Goal: Information Seeking & Learning: Learn about a topic

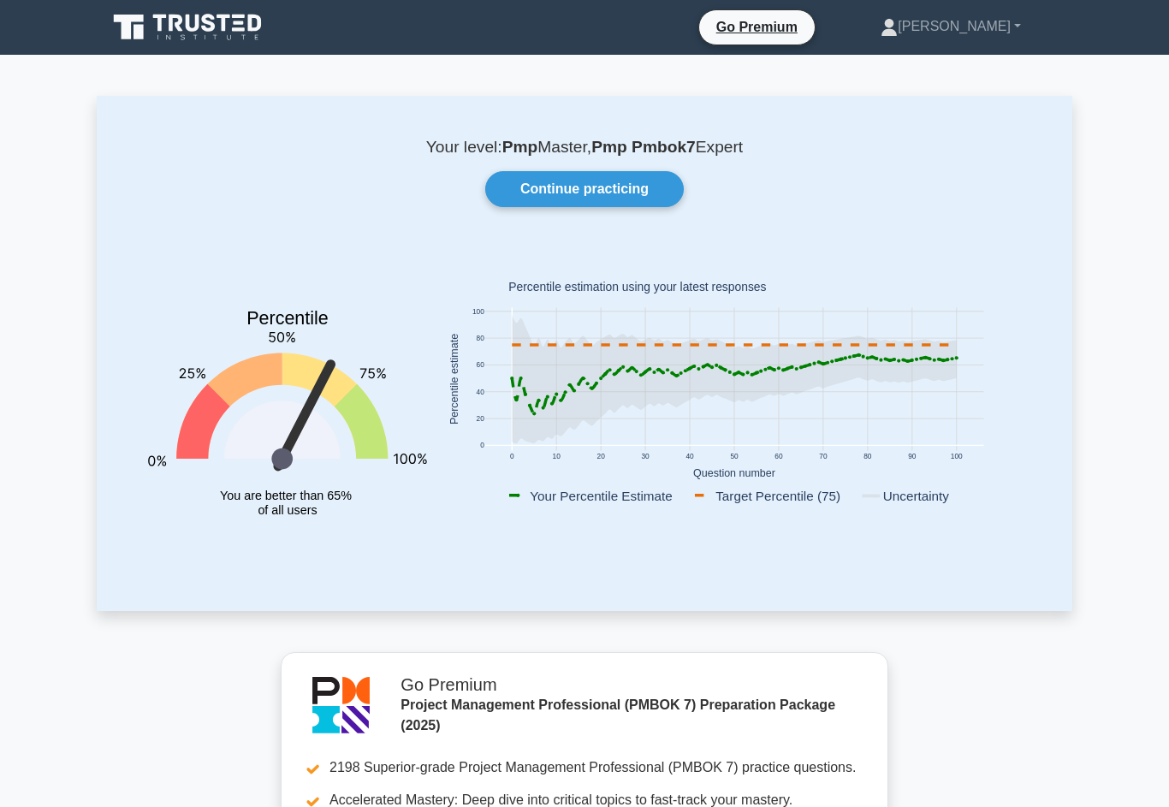
click at [601, 193] on link "Continue practicing" at bounding box center [584, 189] width 198 height 36
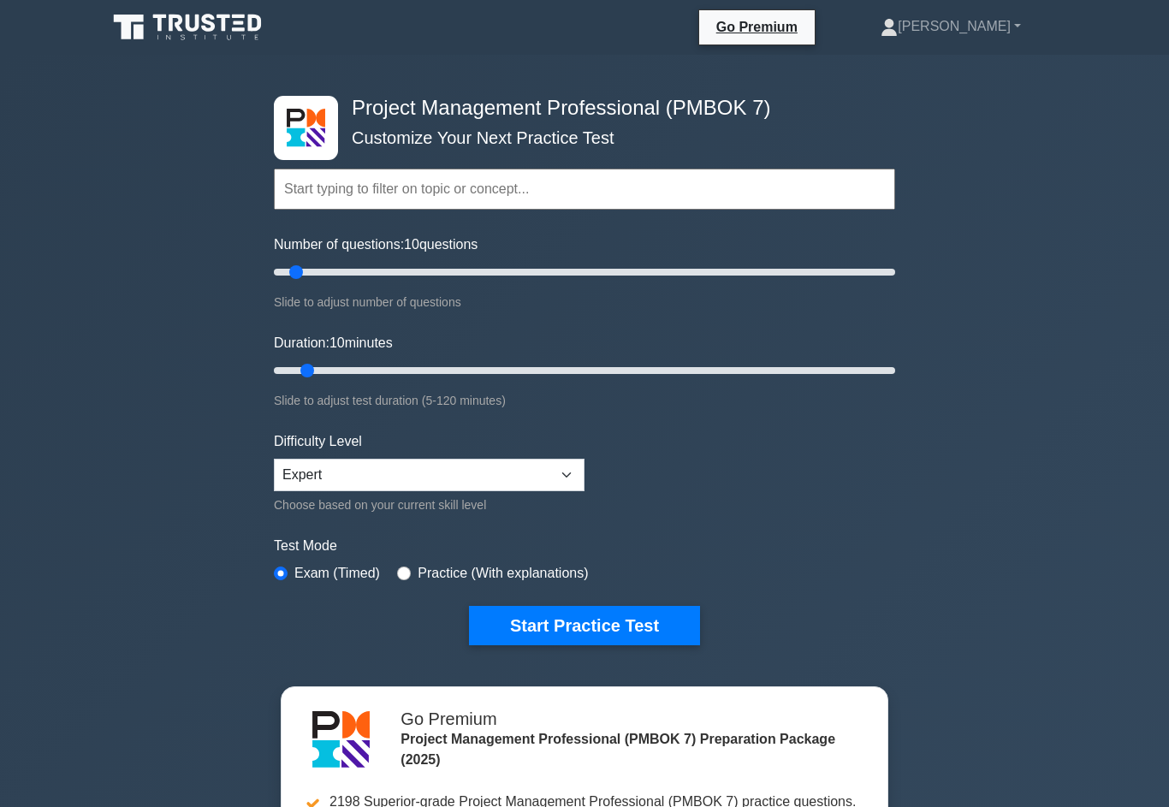
click at [629, 645] on button "Start Practice Test" at bounding box center [584, 625] width 231 height 39
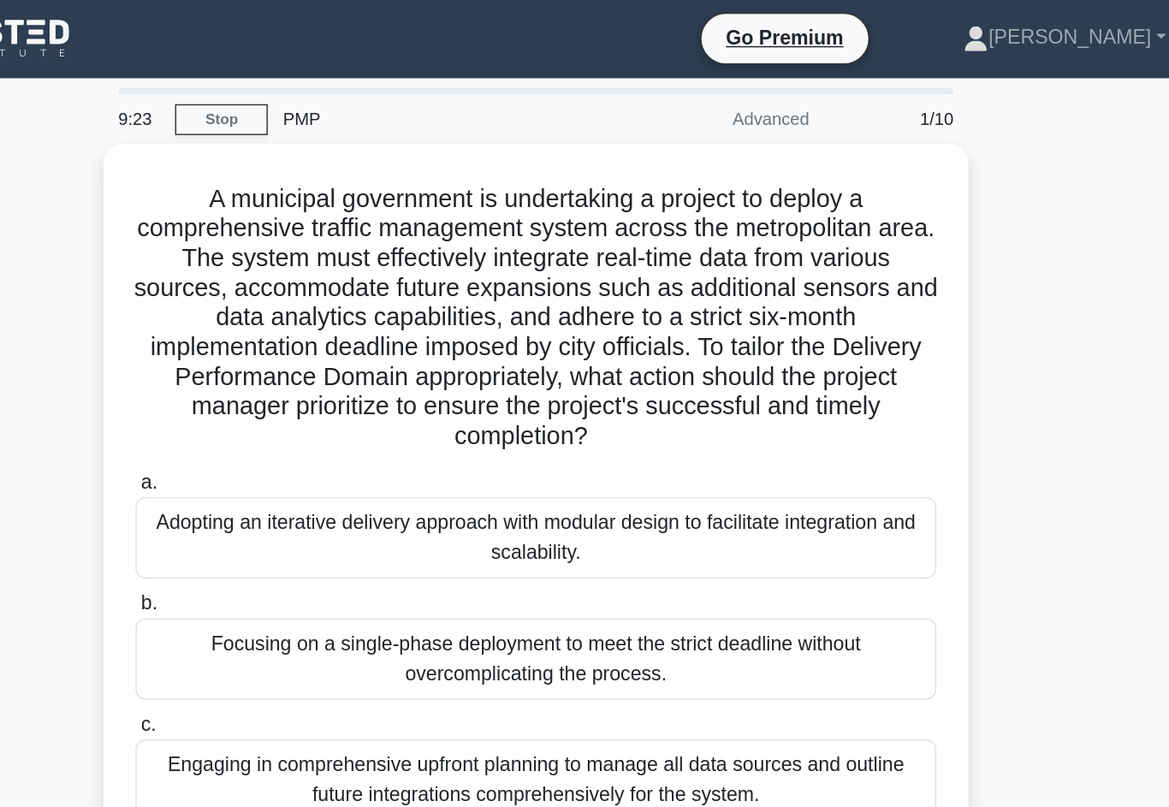
scroll to position [1, 0]
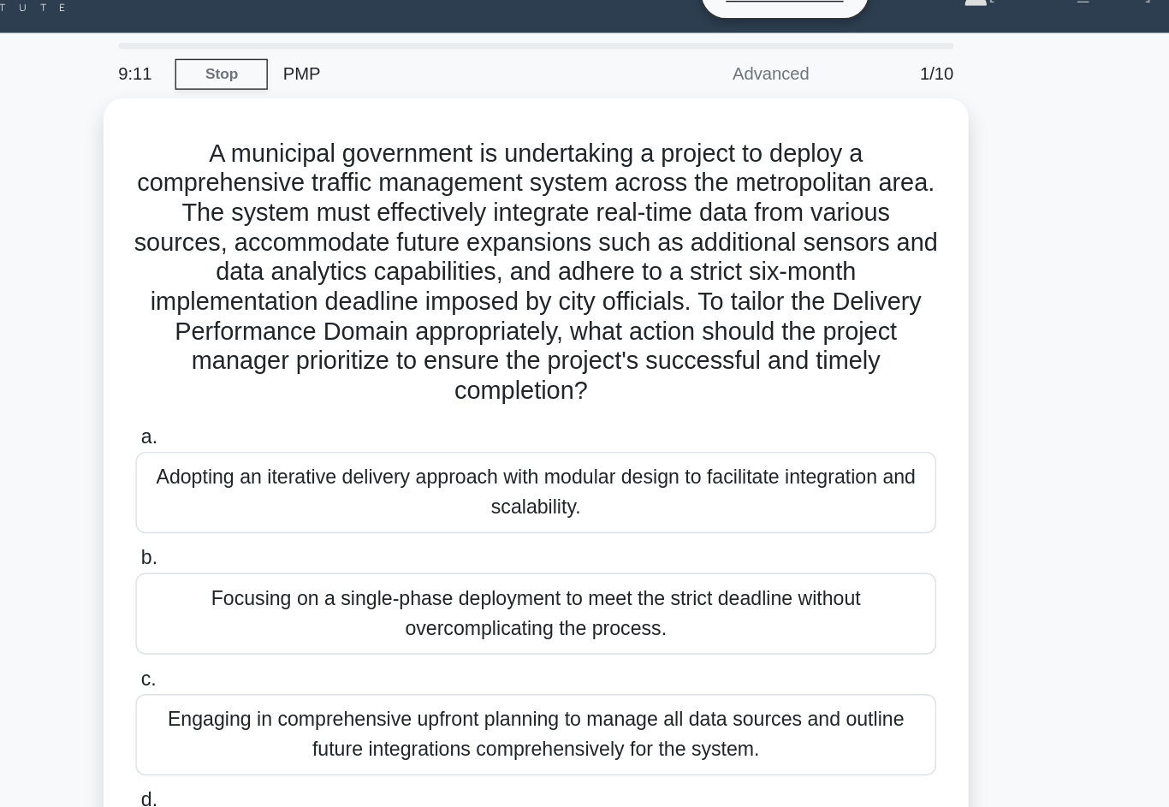
click at [307, 358] on div "Adopting an iterative delivery approach with modular design to facilitate integ…" at bounding box center [584, 372] width 554 height 56
click at [307, 340] on input "a. Adopting an iterative delivery approach with modular design to facilitate in…" at bounding box center [307, 334] width 0 height 11
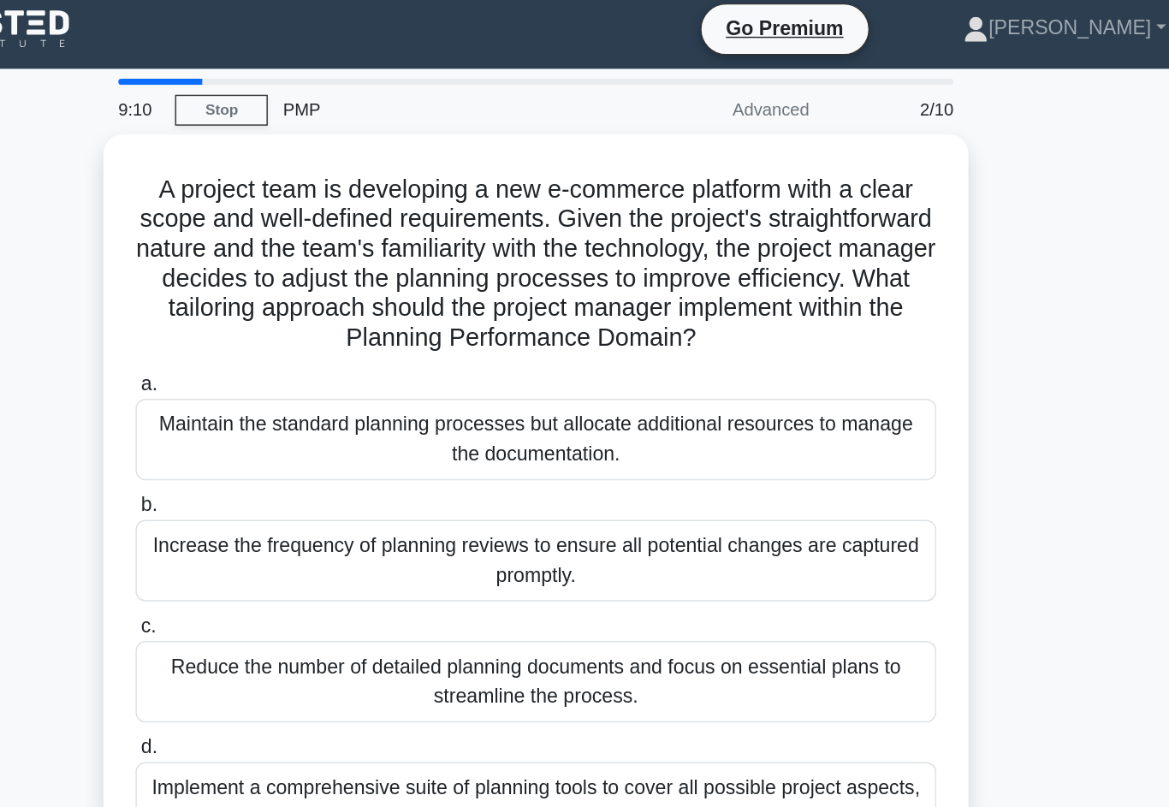
scroll to position [0, 0]
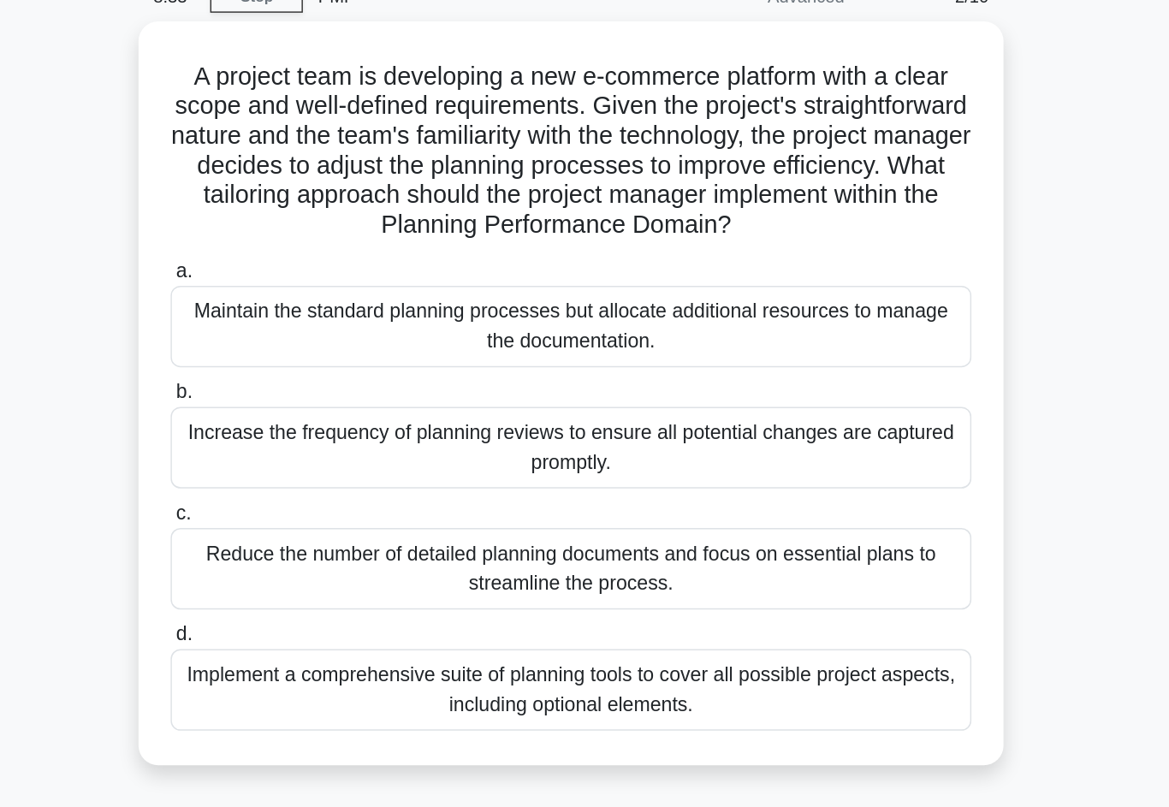
click at [307, 367] on div "Increase the frequency of planning reviews to ensure all potential changes are …" at bounding box center [584, 395] width 554 height 56
click at [307, 352] on input "b. Increase the frequency of planning reviews to ensure all potential changes a…" at bounding box center [307, 357] width 0 height 11
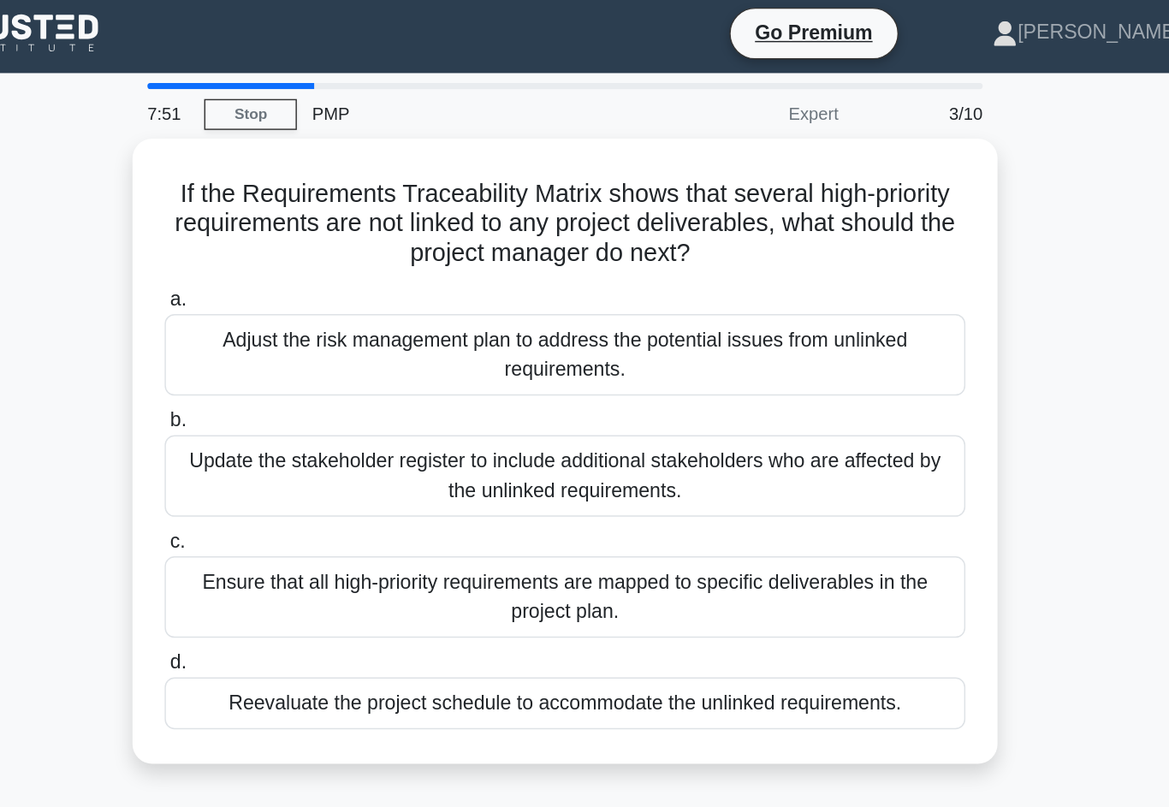
click at [307, 410] on div "Ensure that all high-priority requirements are mapped to specific deliverables …" at bounding box center [584, 417] width 554 height 56
click at [307, 385] on input "c. Ensure that all high-priority requirements are mapped to specific deliverabl…" at bounding box center [307, 379] width 0 height 11
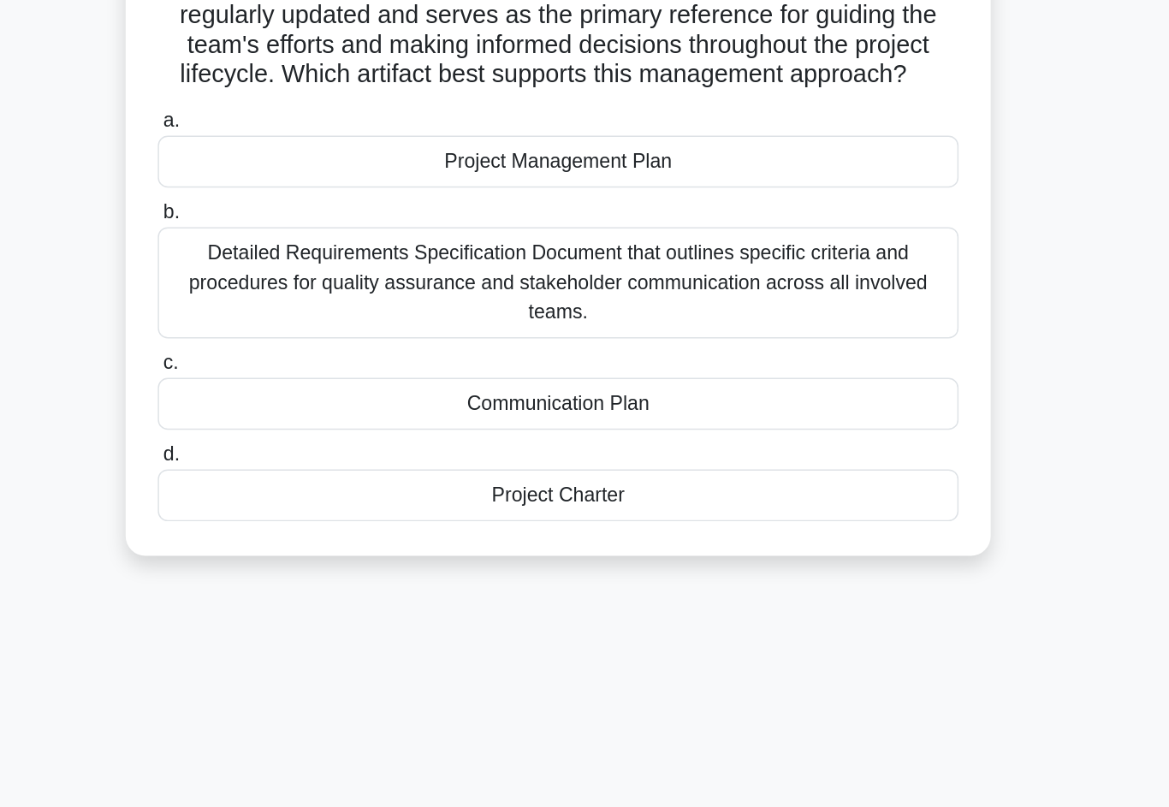
scroll to position [44, 0]
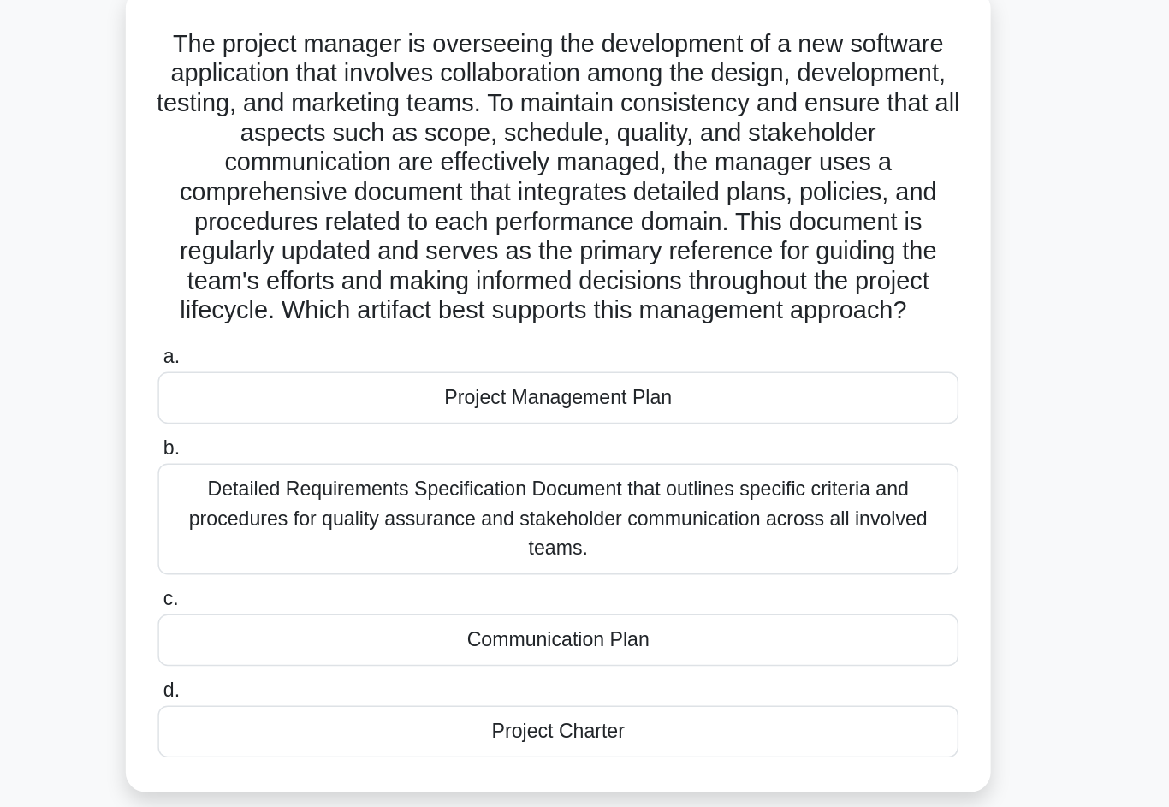
click at [307, 322] on div "Project Management Plan" at bounding box center [584, 340] width 554 height 36
click at [307, 317] on input "a. Project Management Plan" at bounding box center [307, 311] width 0 height 11
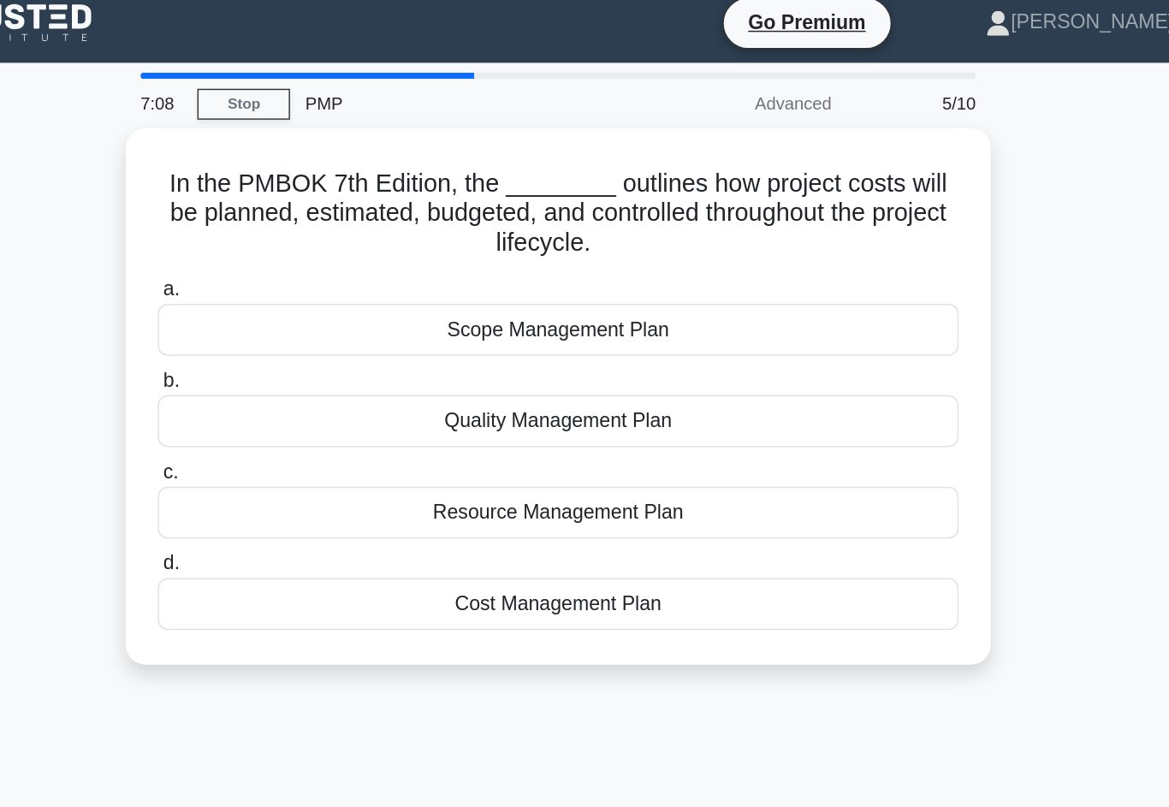
scroll to position [0, 0]
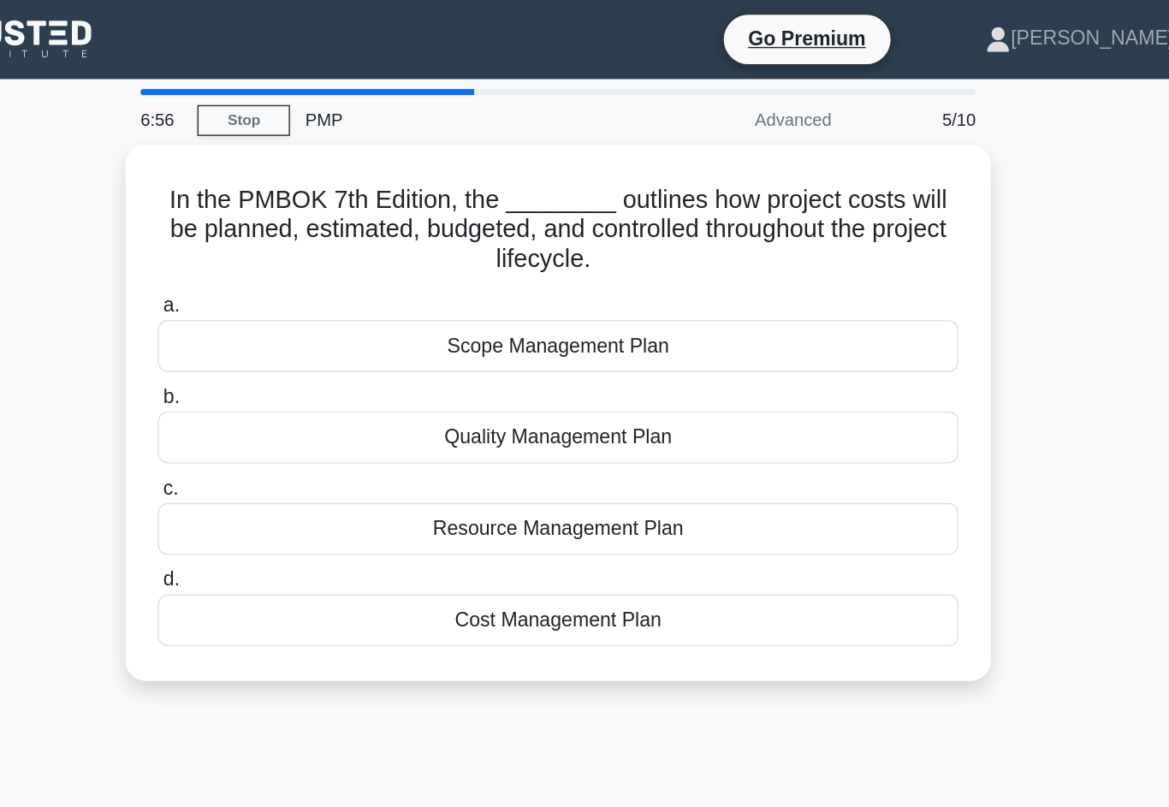
click at [307, 427] on div "Cost Management Plan" at bounding box center [584, 430] width 554 height 36
click at [307, 407] on input "d. Cost Management Plan" at bounding box center [307, 401] width 0 height 11
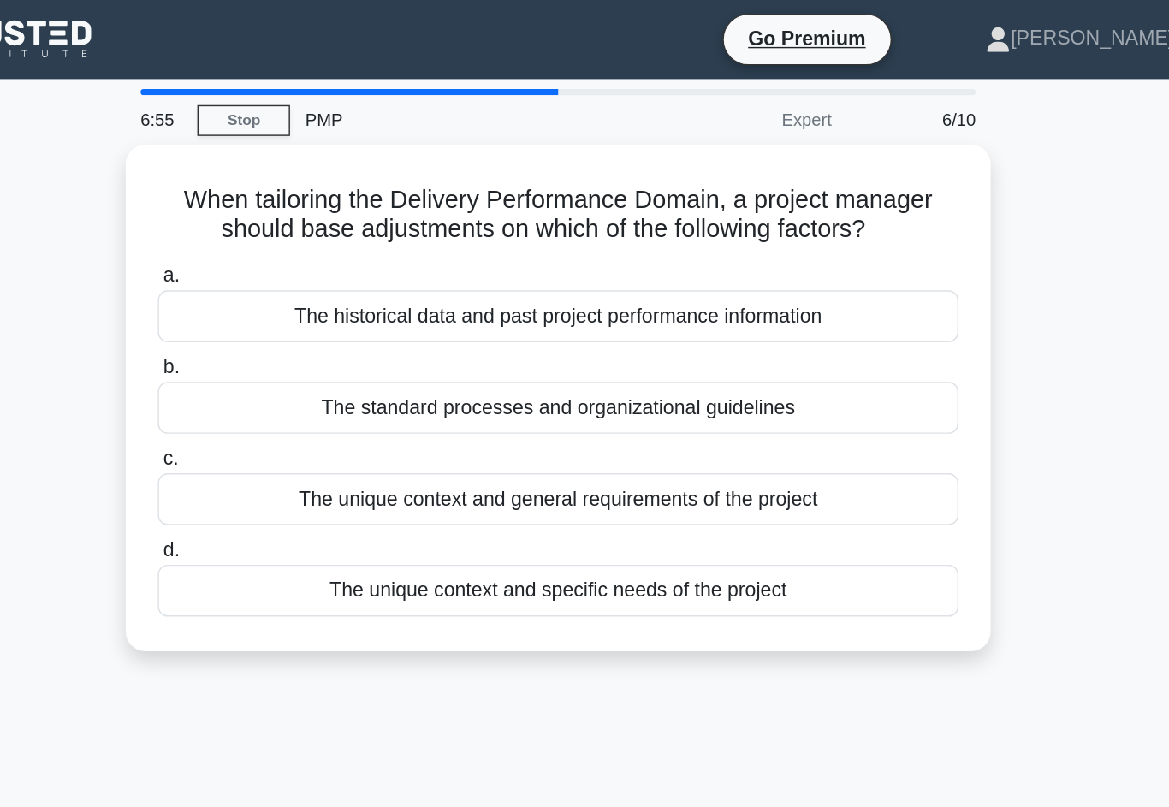
click at [335, 85] on link "Stop" at bounding box center [367, 83] width 64 height 21
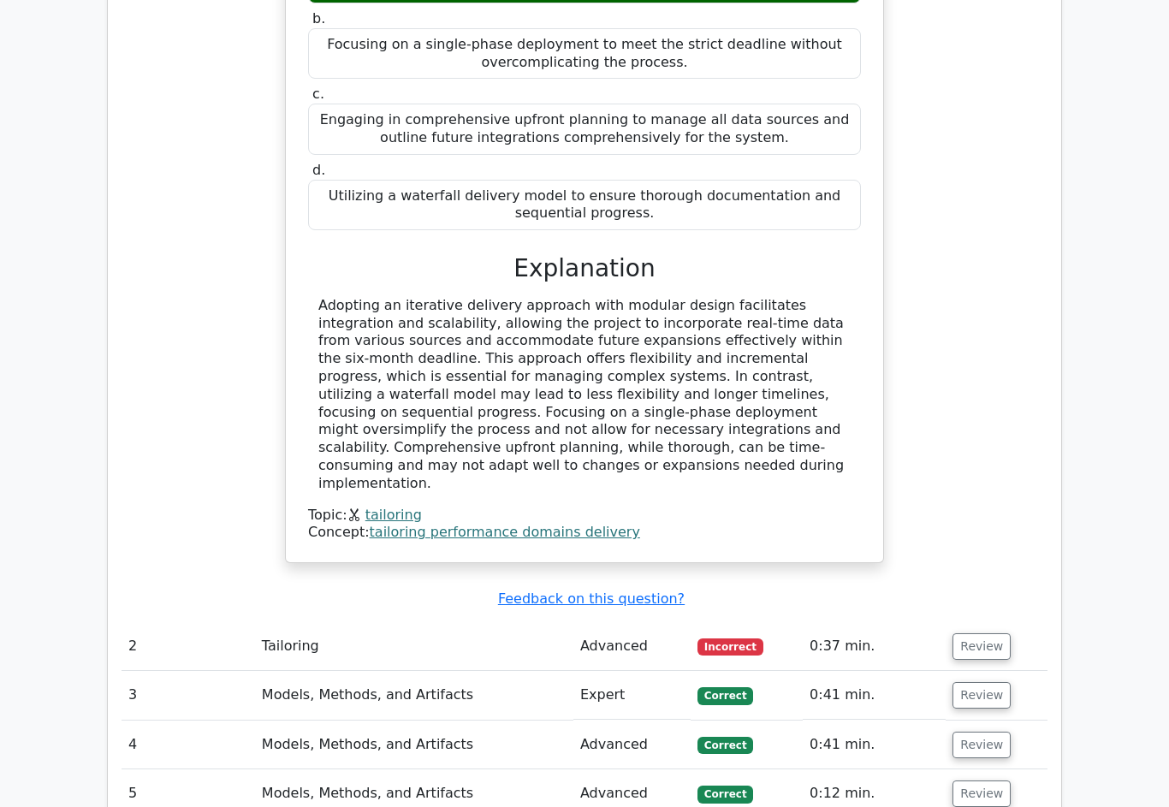
scroll to position [1669, 0]
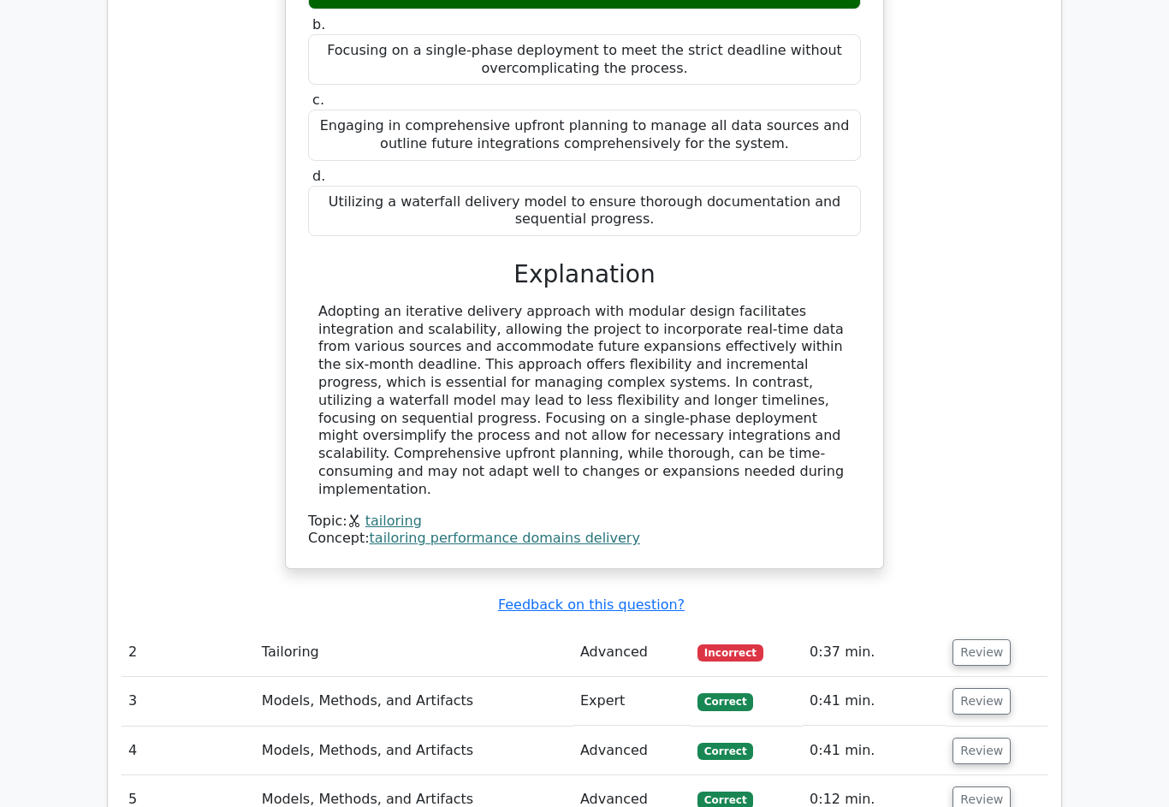
click at [992, 639] on button "Review" at bounding box center [981, 652] width 58 height 27
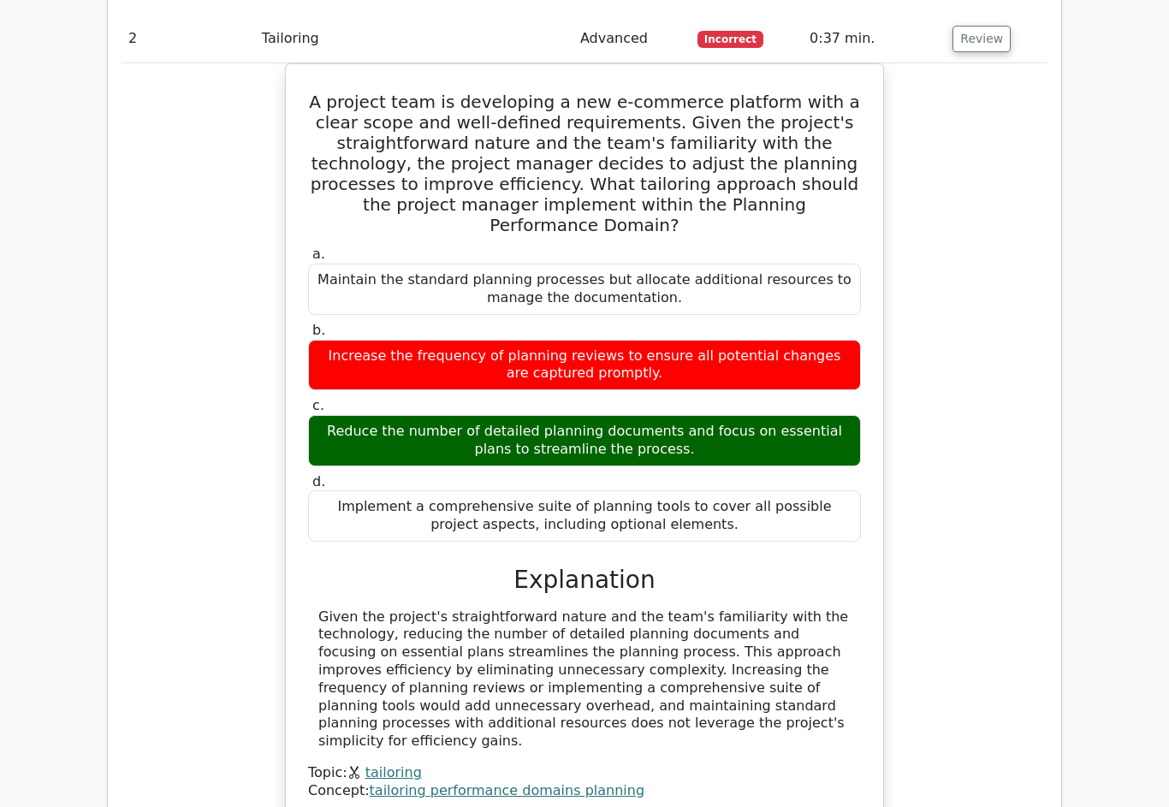
scroll to position [3140, 0]
